Goal: Navigation & Orientation: Find specific page/section

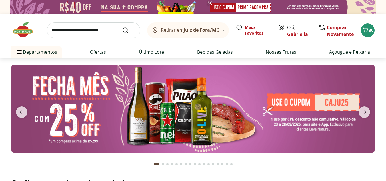
click at [310, 104] on img at bounding box center [192, 109] width 363 height 88
click at [175, 102] on img at bounding box center [192, 109] width 363 height 88
click at [362, 113] on icon "next" at bounding box center [364, 112] width 7 height 7
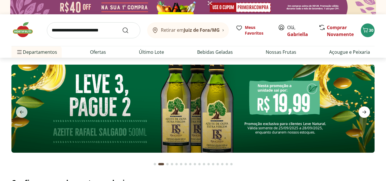
click at [362, 113] on icon "next" at bounding box center [364, 112] width 7 height 7
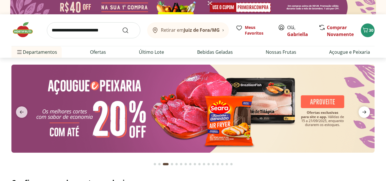
click at [362, 113] on icon "next" at bounding box center [364, 112] width 7 height 7
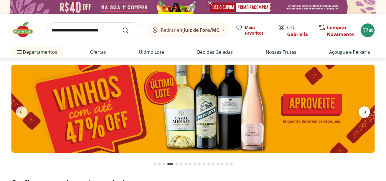
click at [362, 113] on icon "next" at bounding box center [364, 112] width 7 height 7
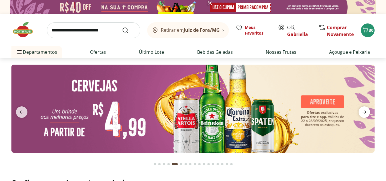
click at [362, 113] on icon "next" at bounding box center [364, 112] width 7 height 7
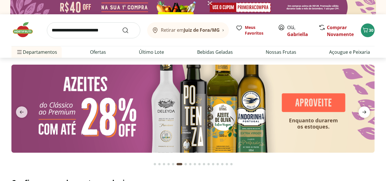
click at [362, 113] on icon "next" at bounding box center [364, 112] width 7 height 7
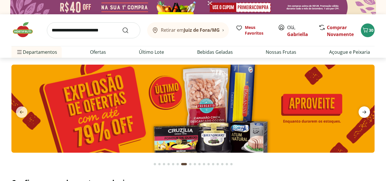
click at [362, 113] on icon "next" at bounding box center [364, 112] width 7 height 7
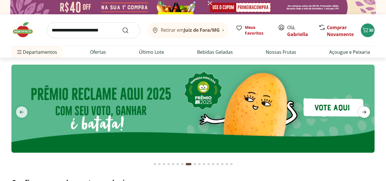
click at [362, 113] on icon "next" at bounding box center [364, 112] width 7 height 7
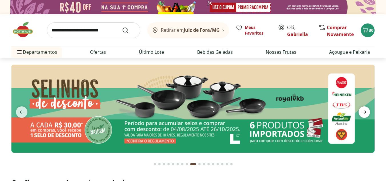
click at [362, 113] on icon "next" at bounding box center [364, 112] width 7 height 7
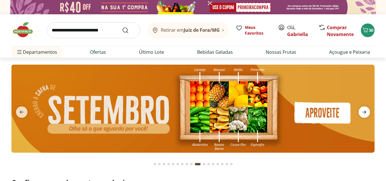
click at [362, 113] on icon "next" at bounding box center [364, 112] width 7 height 7
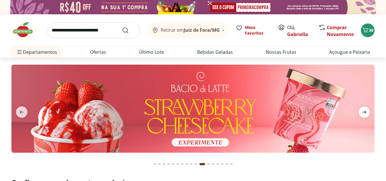
click at [362, 113] on icon "next" at bounding box center [364, 112] width 7 height 7
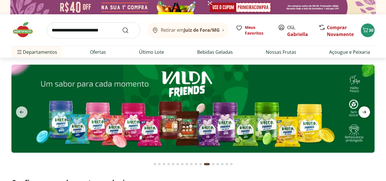
click at [362, 113] on icon "next" at bounding box center [364, 112] width 7 height 7
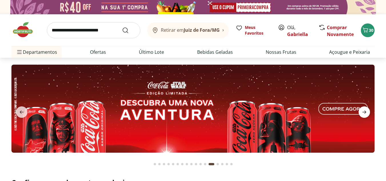
click at [362, 113] on icon "next" at bounding box center [364, 112] width 7 height 7
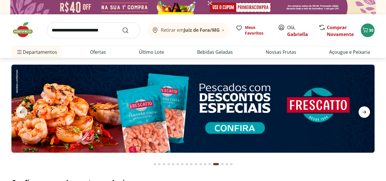
click at [362, 113] on icon "next" at bounding box center [364, 112] width 7 height 7
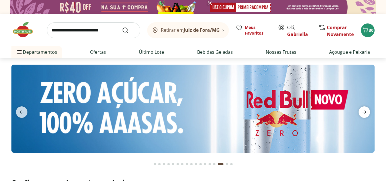
click at [362, 113] on icon "next" at bounding box center [364, 112] width 7 height 7
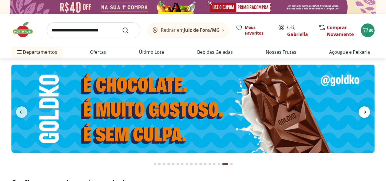
click at [362, 113] on icon "next" at bounding box center [364, 112] width 7 height 7
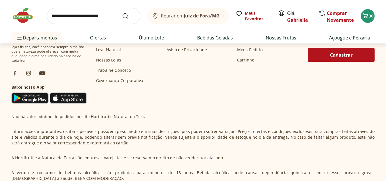
scroll to position [1948, 0]
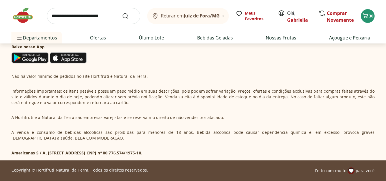
click at [18, 11] on img at bounding box center [25, 15] width 29 height 17
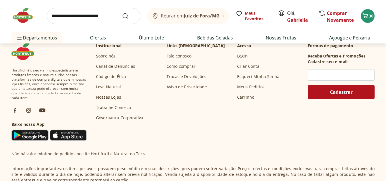
scroll to position [1850, 0]
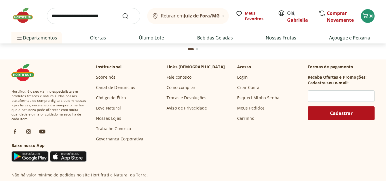
click at [176, 77] on link "Fale conosco" at bounding box center [179, 77] width 25 height 6
